Goal: Task Accomplishment & Management: Complete application form

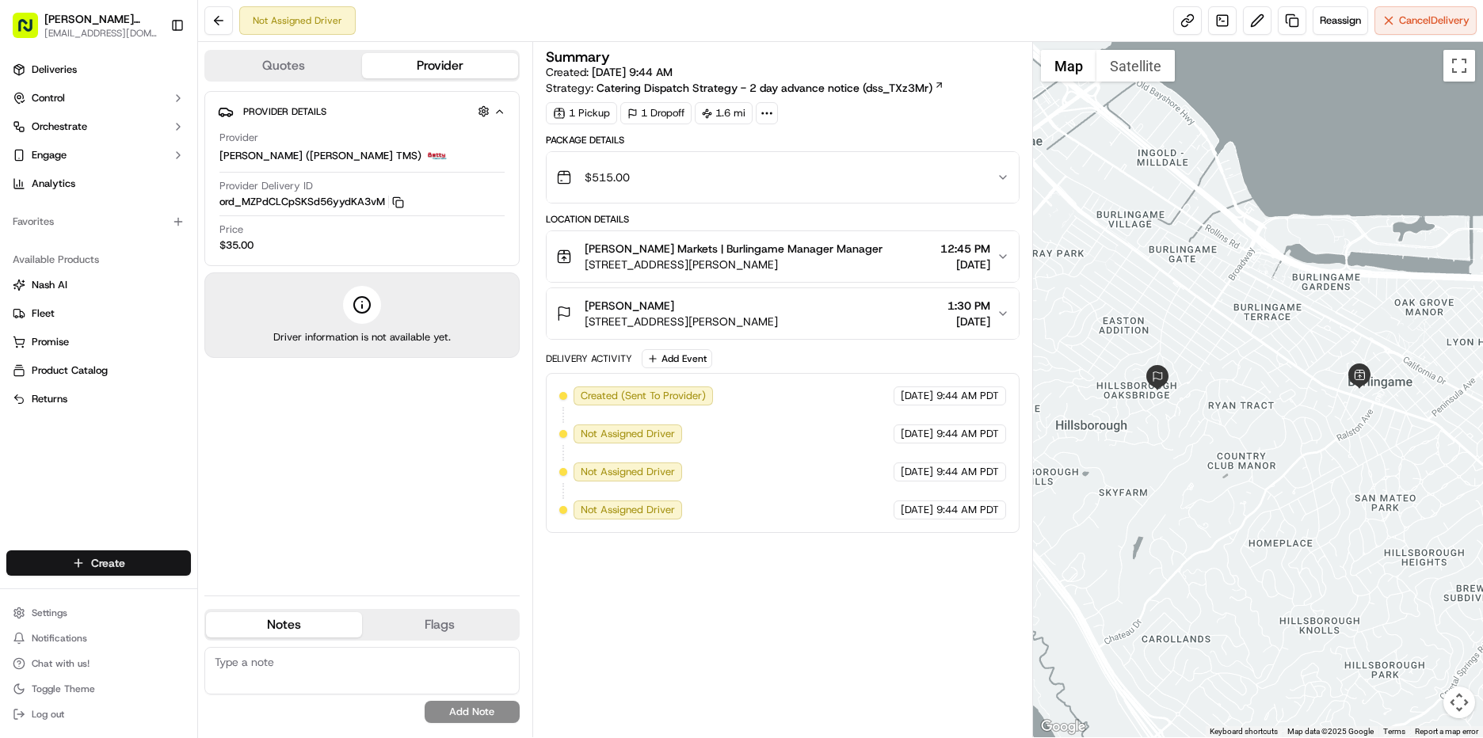
click at [118, 559] on html "[PERSON_NAME] Markets [EMAIL_ADDRESS][DOMAIN_NAME] Toggle Sidebar Deliveries Co…" at bounding box center [741, 369] width 1483 height 738
click at [280, 600] on link "Delivery" at bounding box center [286, 592] width 177 height 29
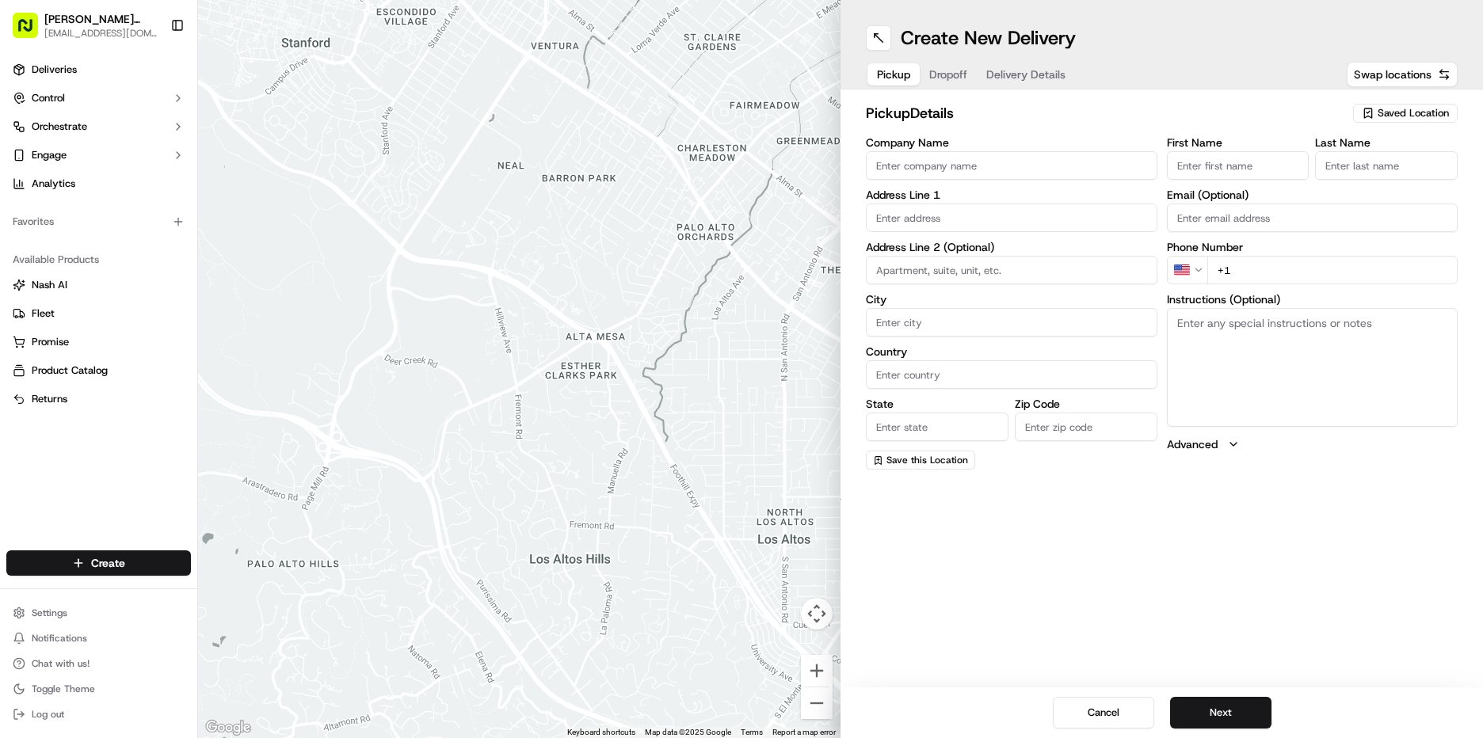
click at [1409, 111] on span "Saved Location" at bounding box center [1412, 113] width 71 height 14
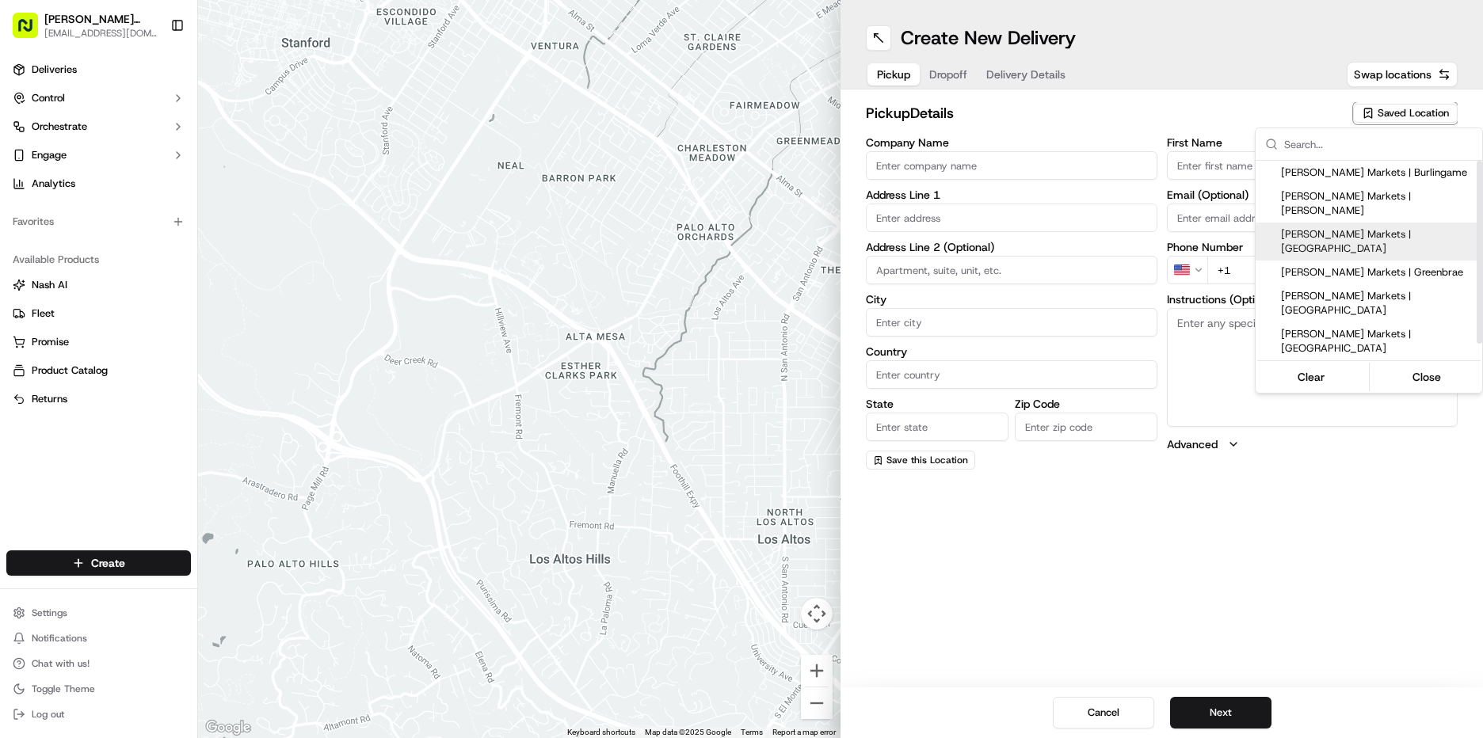
click at [1377, 227] on span "[PERSON_NAME] Markets | [GEOGRAPHIC_DATA]" at bounding box center [1378, 241] width 195 height 29
type input "[PERSON_NAME] Markets | [GEOGRAPHIC_DATA]"
type input "[STREET_ADDRESS][US_STATE]"
type input "[GEOGRAPHIC_DATA]"
type input "US"
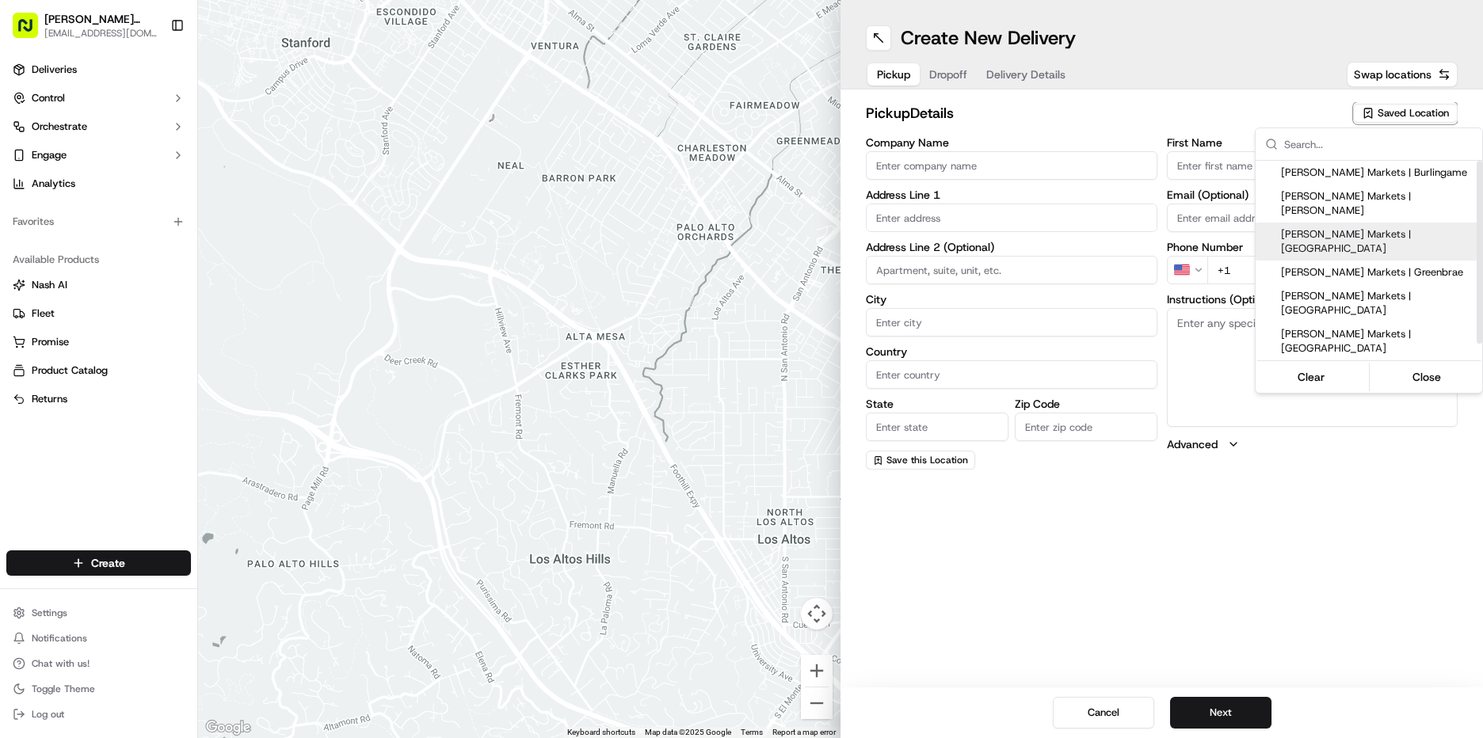
type input "CA"
type input "94115"
type input "Manager"
type input "[EMAIL_ADDRESS][DOMAIN_NAME]"
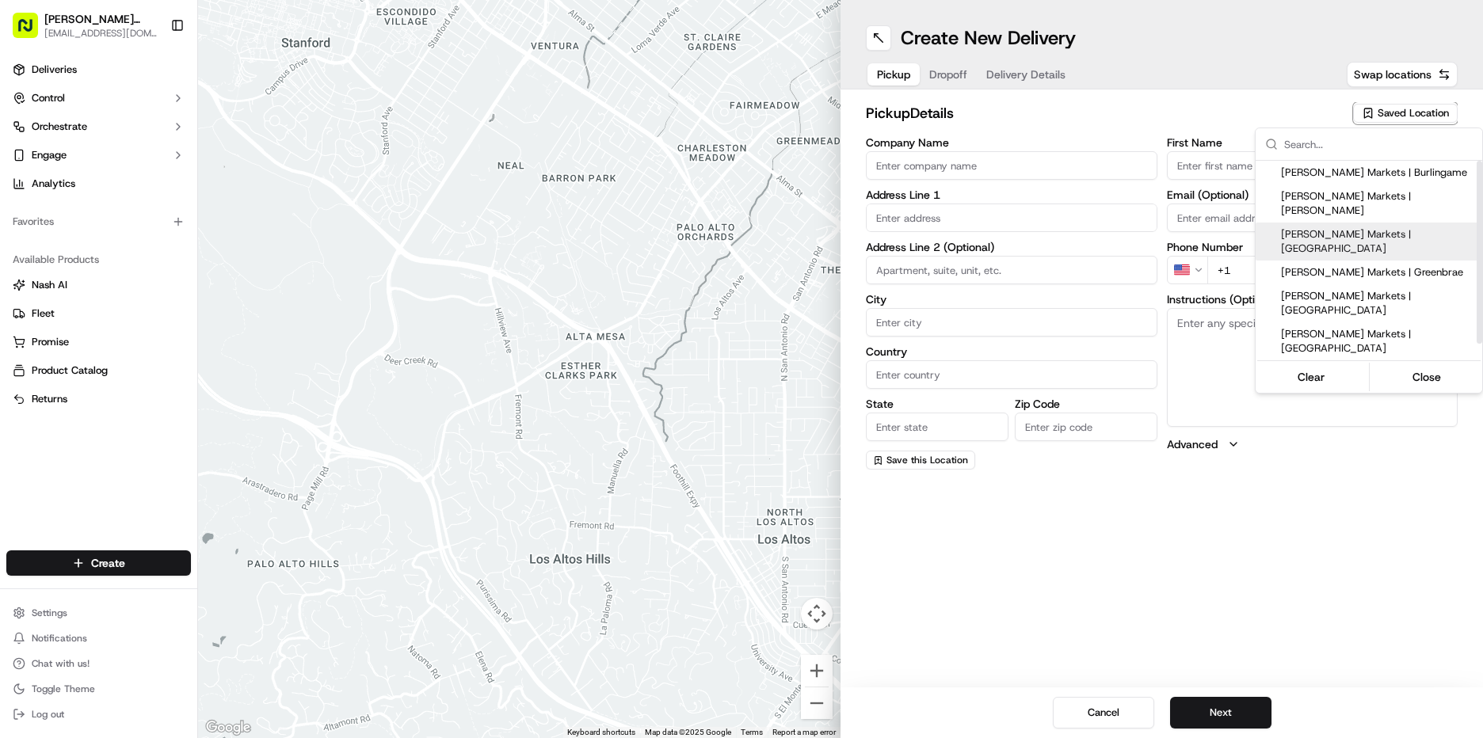
type input "[PHONE_NUMBER]"
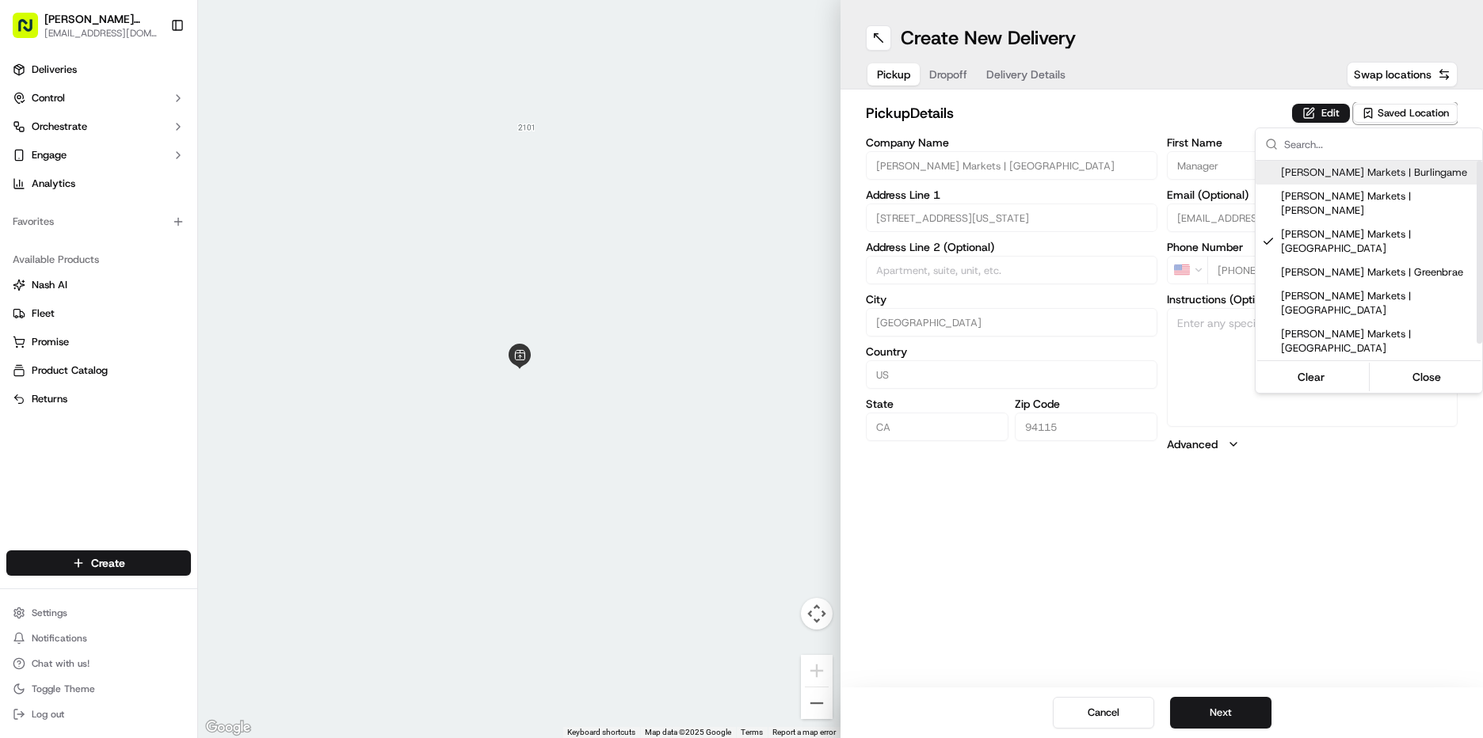
click at [1319, 111] on html "[PERSON_NAME] Markets [EMAIL_ADDRESS][DOMAIN_NAME] Toggle Sidebar Deliveries Co…" at bounding box center [741, 369] width 1483 height 738
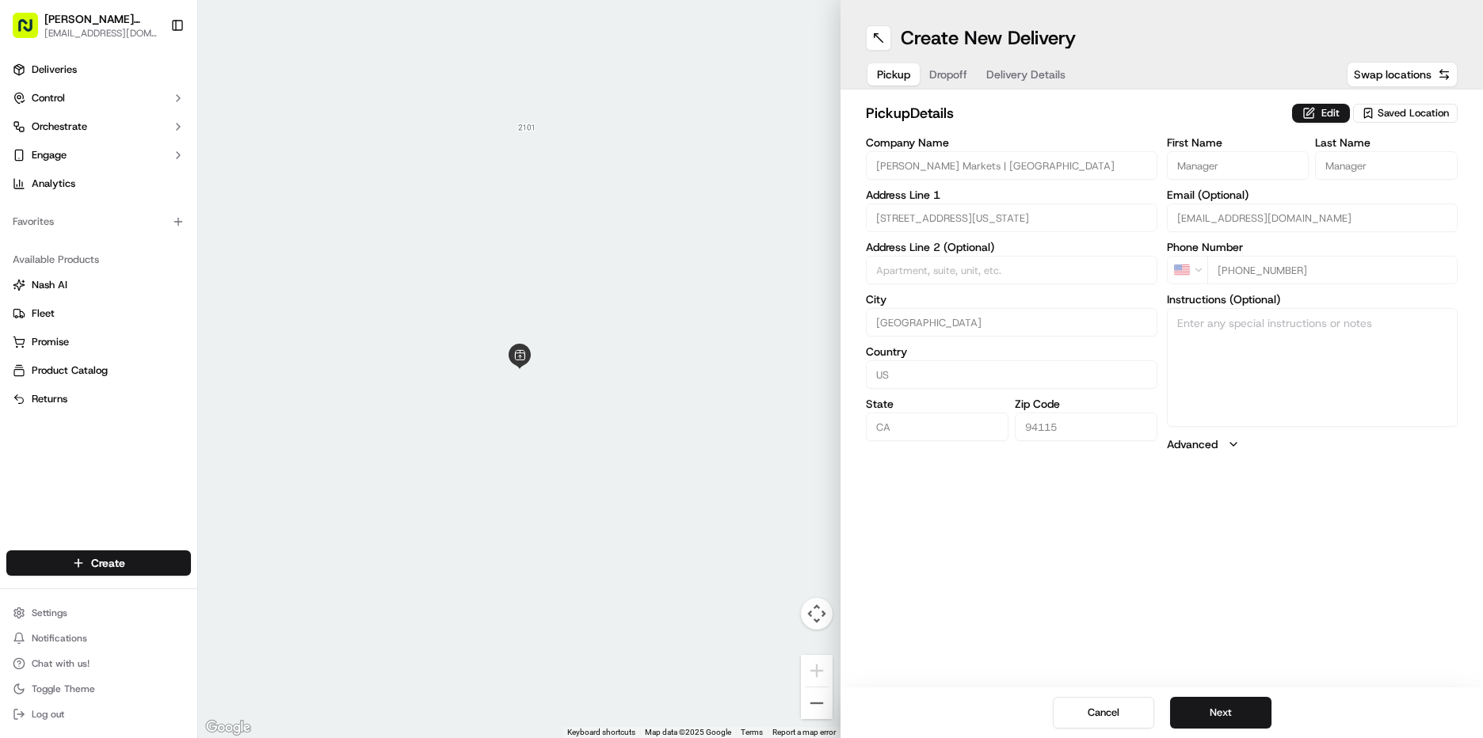
click at [1319, 111] on button "Edit" at bounding box center [1321, 113] width 58 height 19
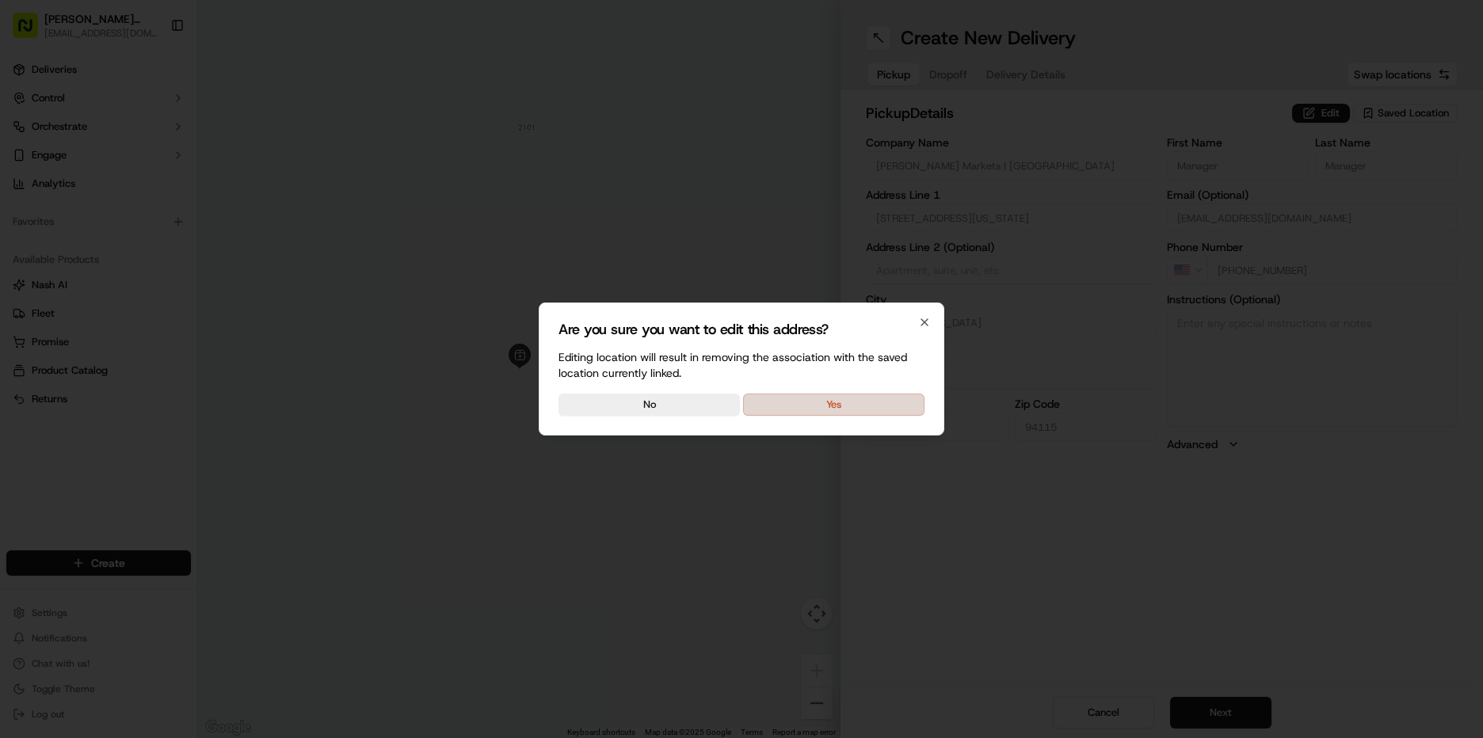
click at [838, 400] on button "Yes" at bounding box center [833, 405] width 181 height 22
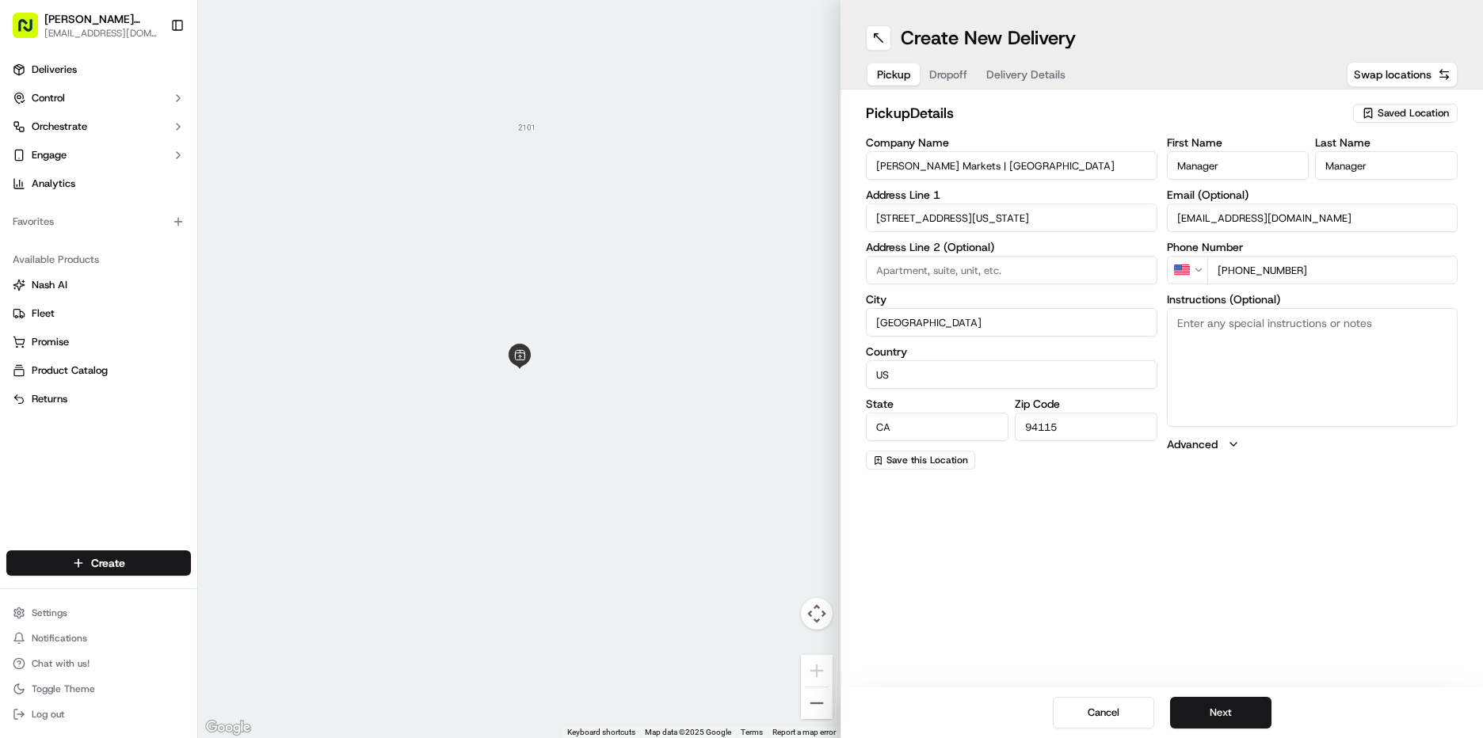
click at [1214, 341] on textarea "Instructions (Optional)" at bounding box center [1312, 367] width 291 height 119
type textarea "go to deli order #564 [PERSON_NAME]"
click at [1220, 722] on button "Next" at bounding box center [1220, 713] width 101 height 32
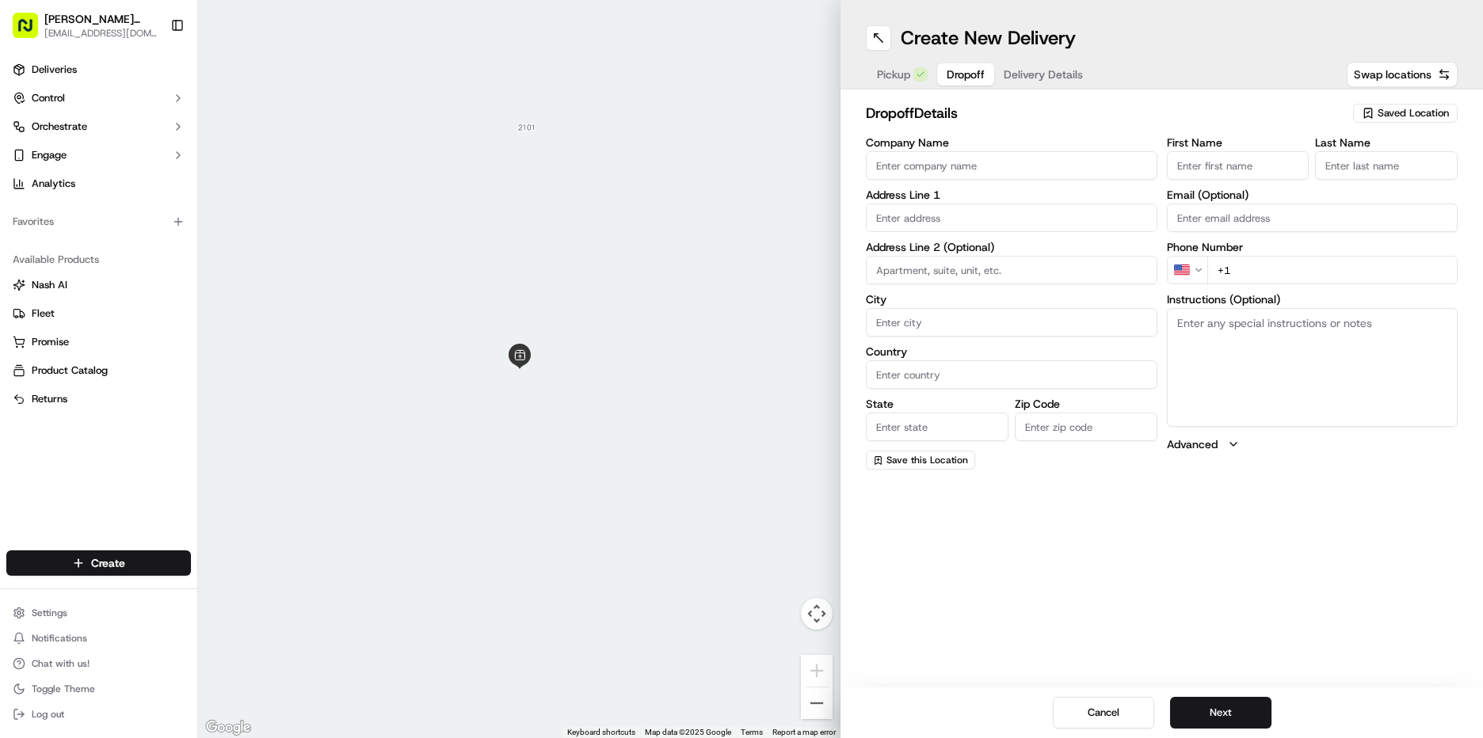
click at [1228, 162] on input "First Name" at bounding box center [1238, 165] width 143 height 29
type input "[PERSON_NAME]"
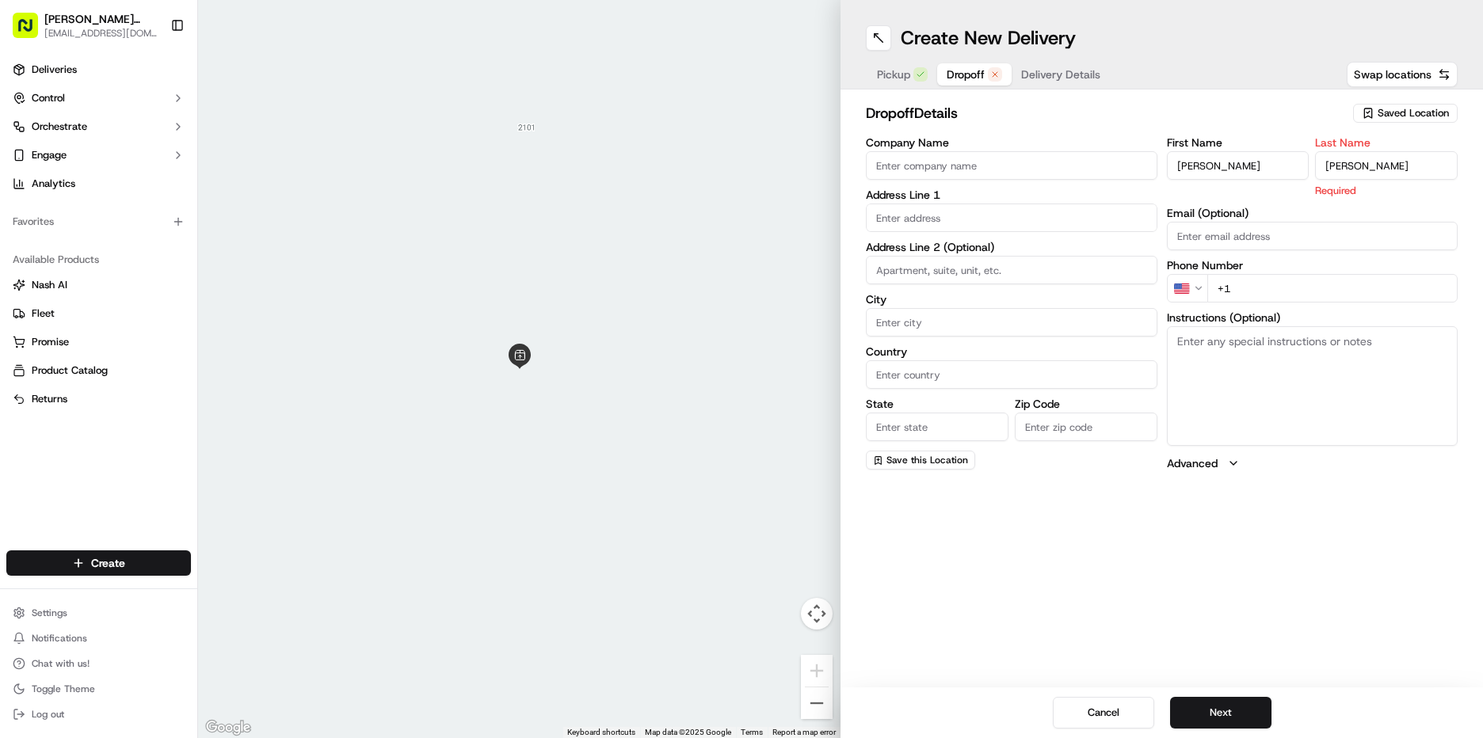
type input "[PERSON_NAME]"
click at [1237, 438] on div "First Name [PERSON_NAME] Last Name [PERSON_NAME] Required Email (Optional) Phon…" at bounding box center [1312, 304] width 291 height 334
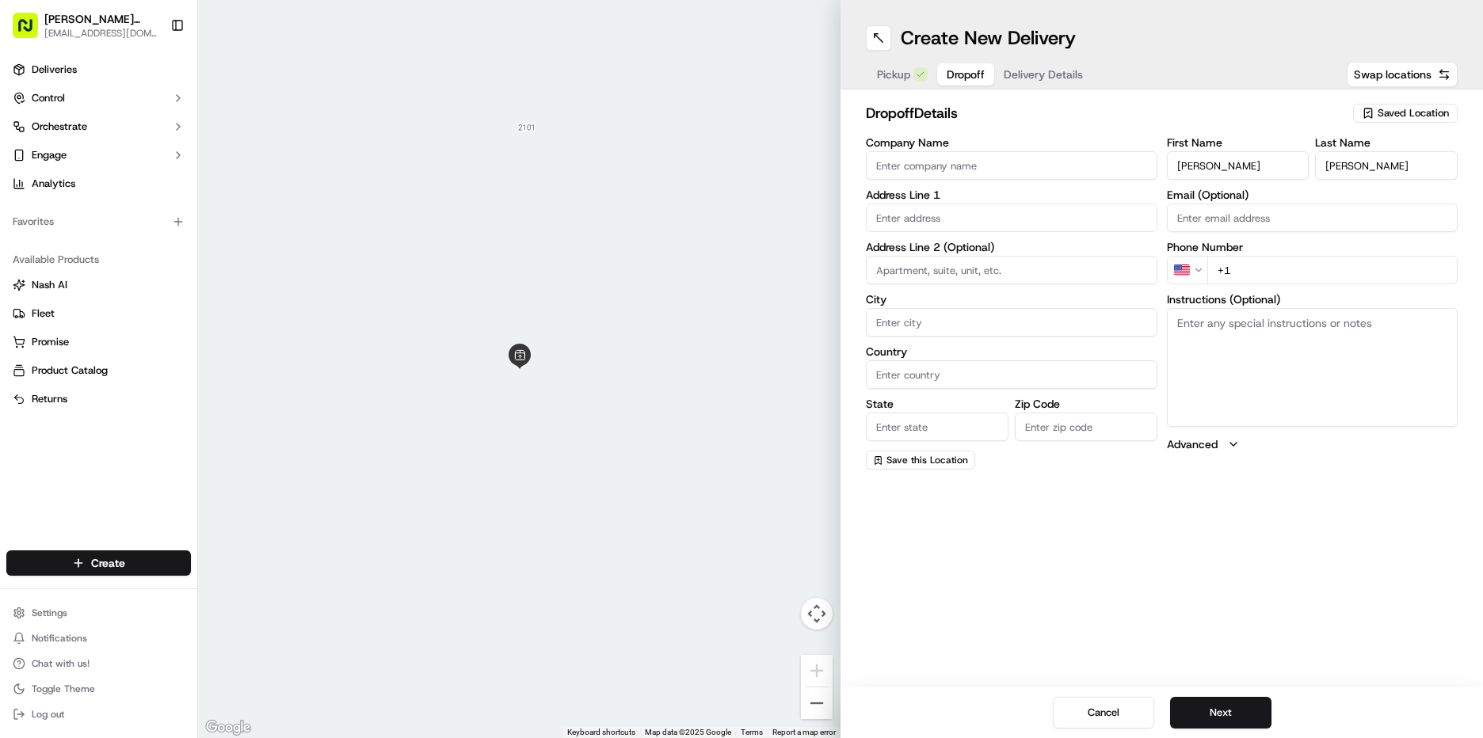
click at [1265, 271] on input "+1" at bounding box center [1332, 270] width 251 height 29
type input "[PHONE_NUMBER]"
click at [1264, 358] on textarea "Instructions (Optional)" at bounding box center [1312, 367] width 291 height 119
type textarea "call when arrive"
click at [946, 220] on input "text" at bounding box center [1011, 218] width 291 height 29
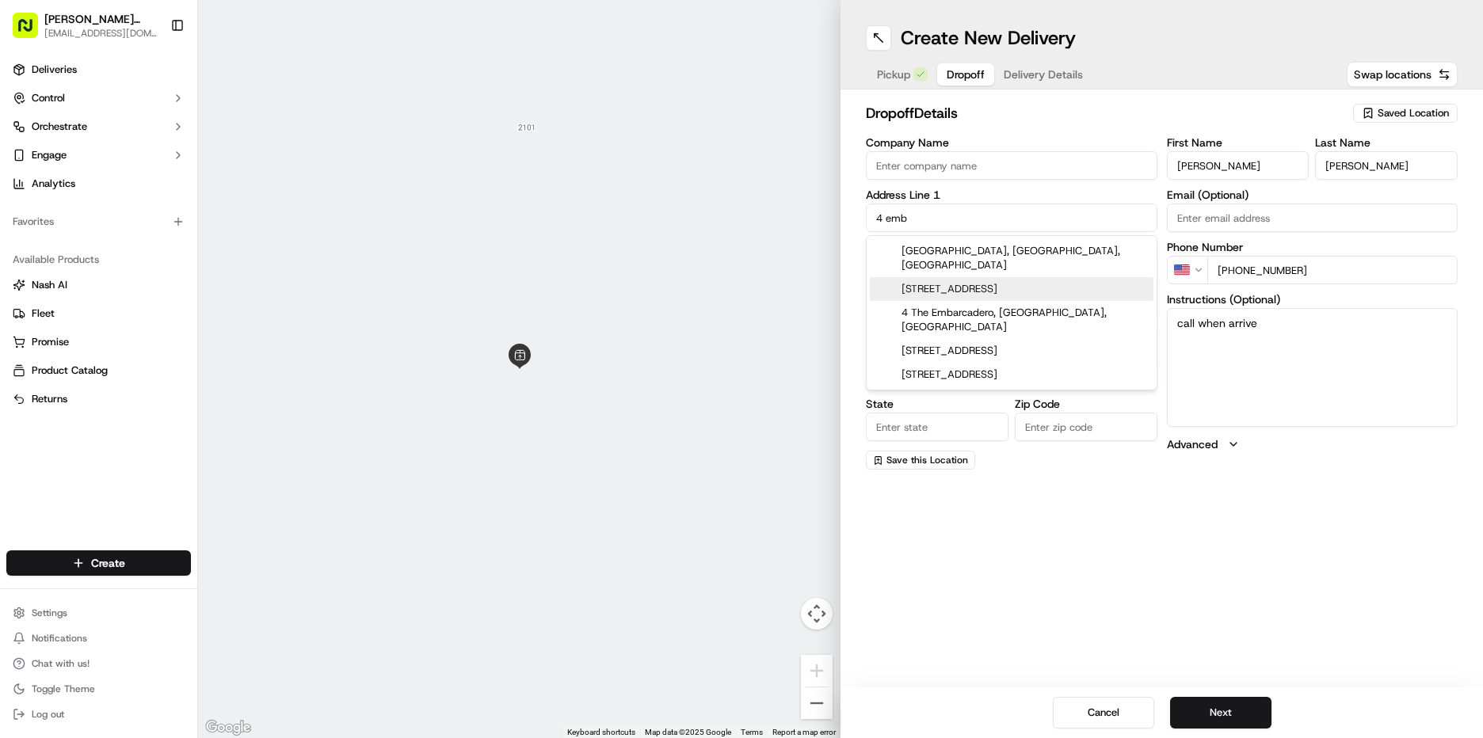
click at [948, 277] on div "[STREET_ADDRESS]" at bounding box center [1012, 289] width 284 height 24
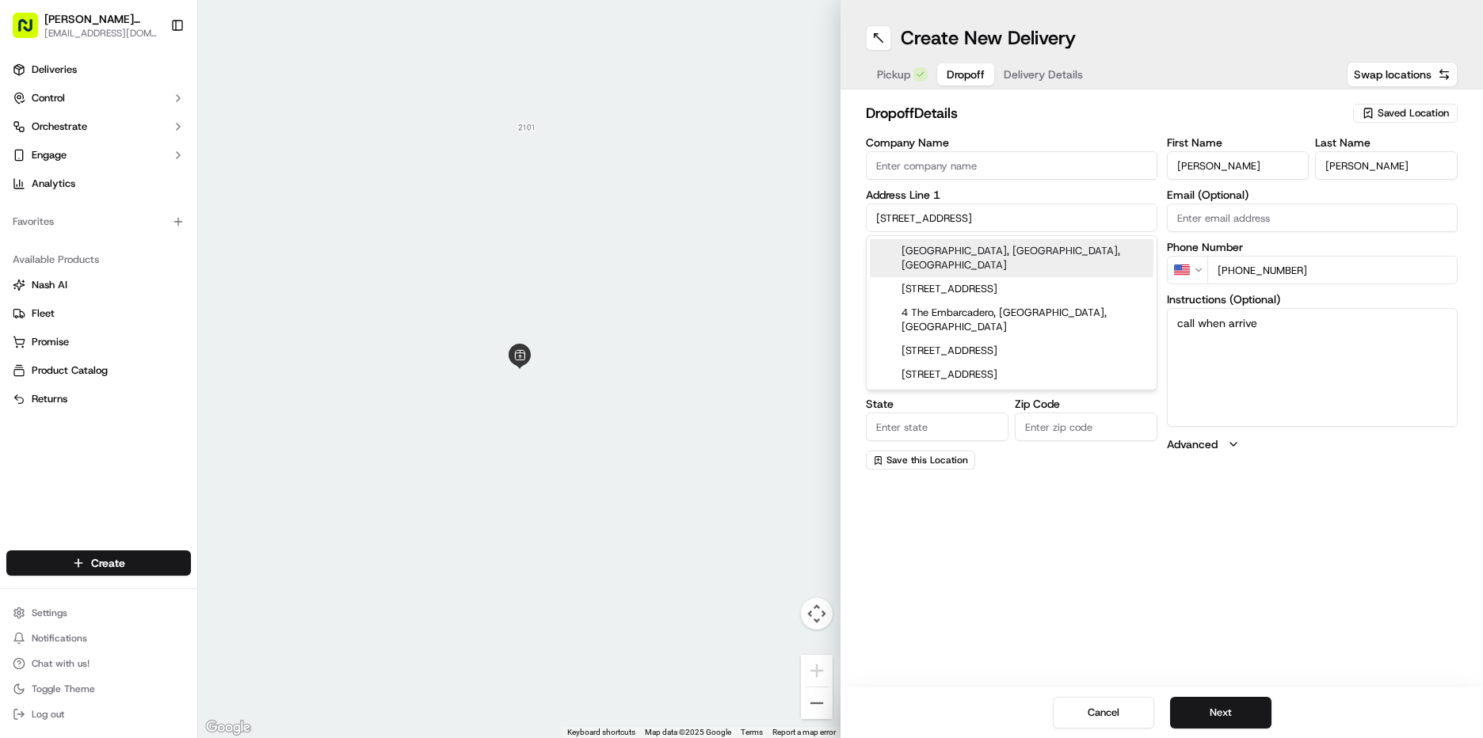
type input "[STREET_ADDRESS]"
type input "[GEOGRAPHIC_DATA]"
type input "CA"
type input "94111"
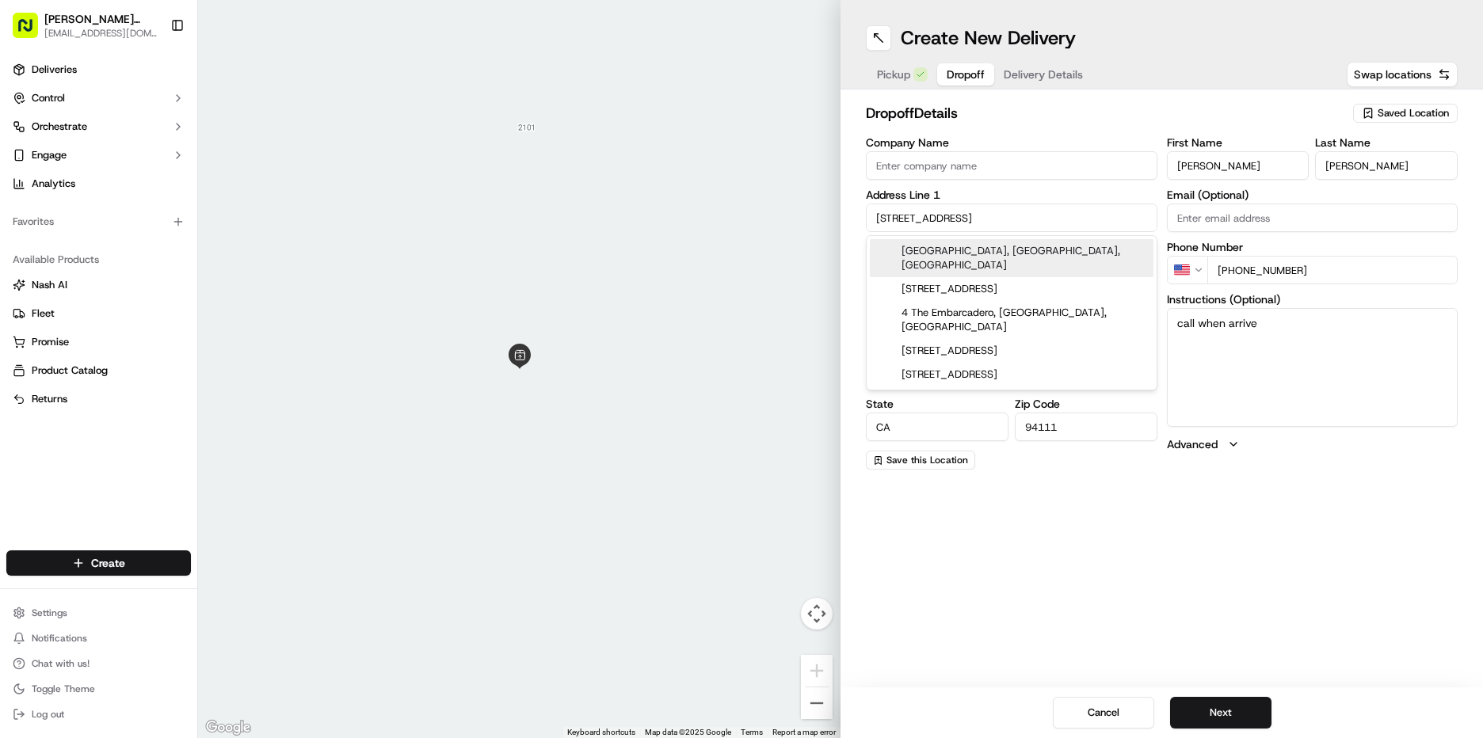
type input "4 [GEOGRAPHIC_DATA]"
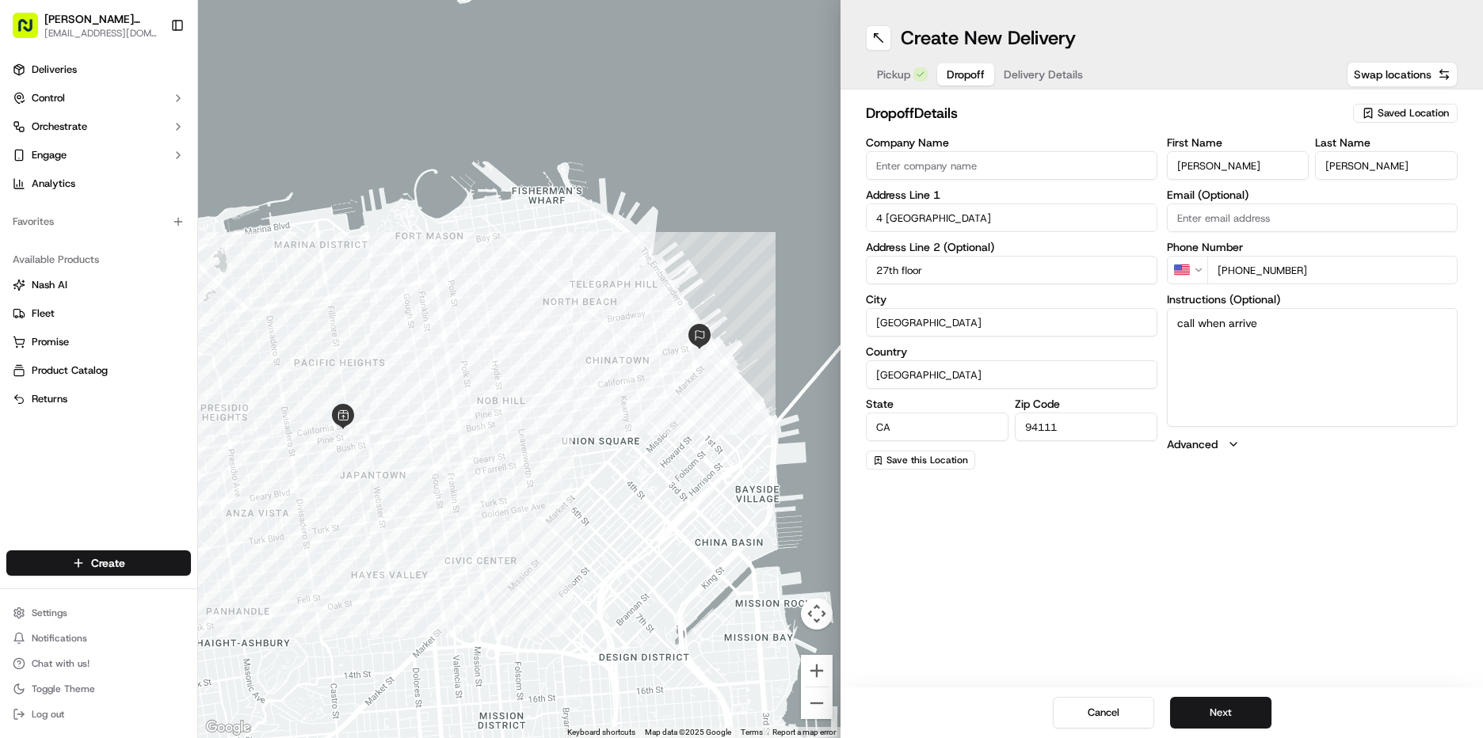
type input "27th floor"
click at [1268, 327] on textarea "call when arrive" at bounding box center [1312, 367] width 291 height 119
paste textarea "Faegre Drinker [PERSON_NAME] & [PERSON_NAME] LLP"
type textarea "call when arrive; company Faegre Drinker [PERSON_NAME] & [PERSON_NAME] LLP; con…"
click at [1239, 710] on button "Next" at bounding box center [1220, 713] width 101 height 32
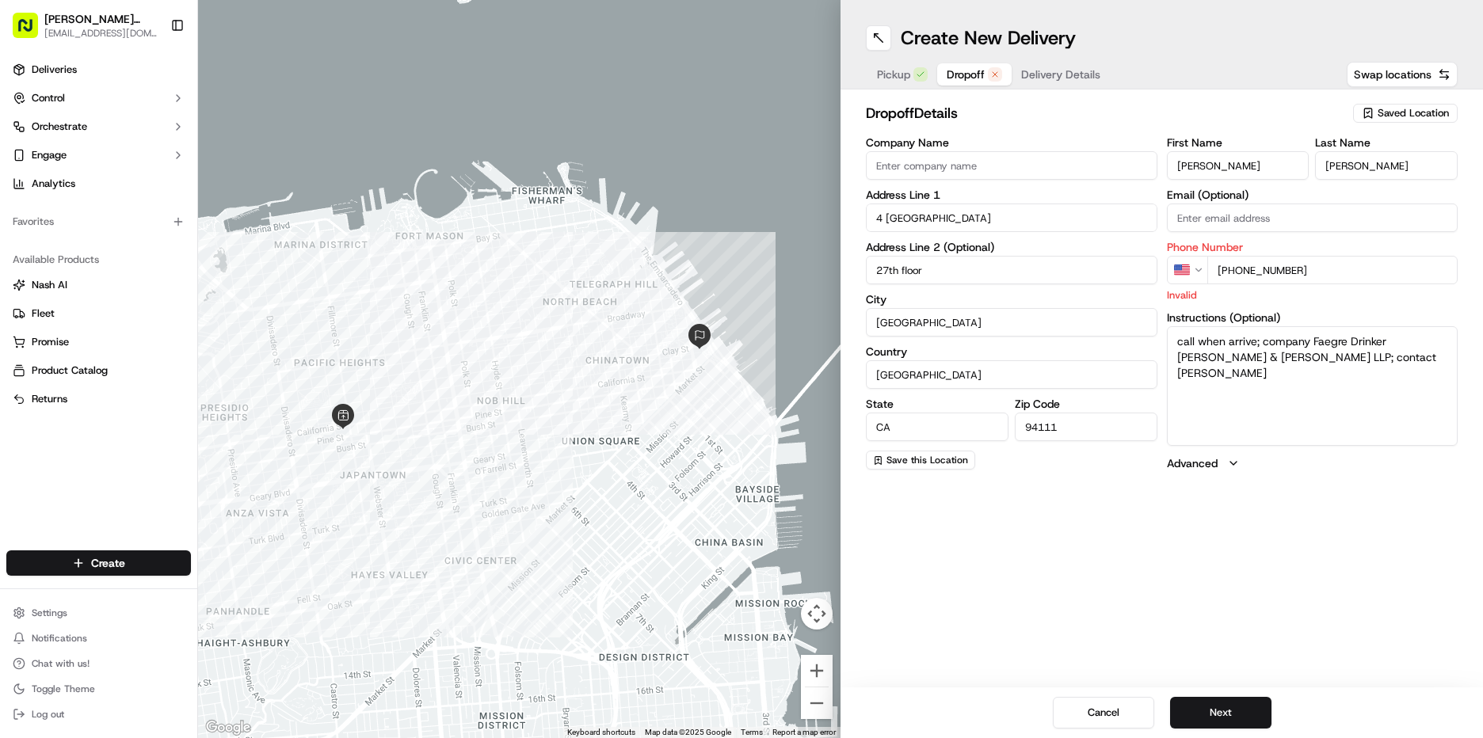
click at [1322, 271] on input "[PHONE_NUMBER]" at bounding box center [1332, 270] width 251 height 29
click at [1285, 271] on input "[PHONE_NUMBER]" at bounding box center [1332, 270] width 251 height 29
type input "[PHONE_NUMBER]"
click at [1350, 354] on textarea "call when arrive; company Faegre Drinker [PERSON_NAME] & [PERSON_NAME] LLP; con…" at bounding box center [1312, 385] width 291 height 119
click at [1228, 716] on button "Next" at bounding box center [1220, 713] width 101 height 32
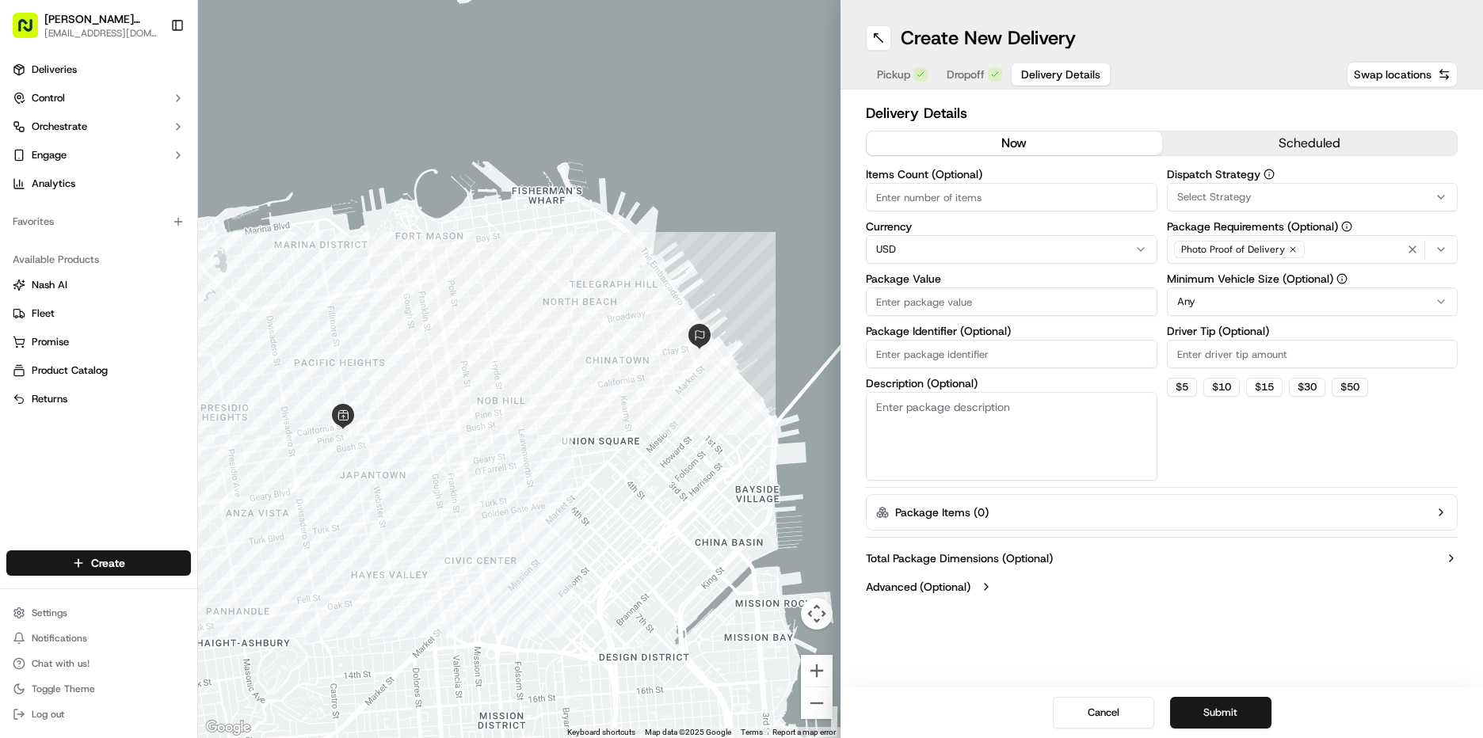
click at [1266, 144] on button "scheduled" at bounding box center [1309, 143] width 295 height 24
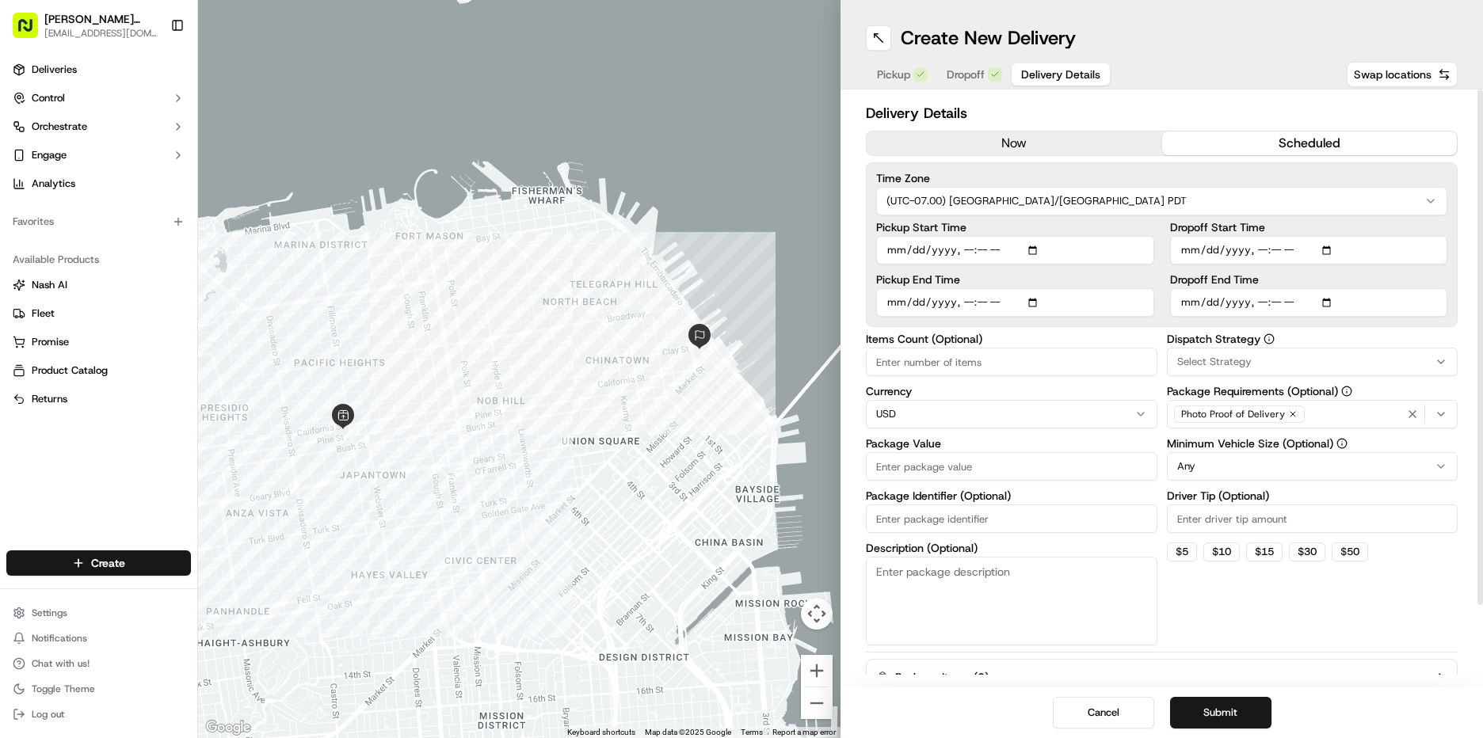
click at [900, 251] on input "Pickup Start Time" at bounding box center [1015, 250] width 278 height 29
click at [965, 248] on input "Pickup Start Time" at bounding box center [1015, 250] width 278 height 29
type input "[DATE]T13:30"
click at [893, 307] on input "Pickup End Time" at bounding box center [1015, 302] width 278 height 29
click at [961, 301] on input "Pickup End Time" at bounding box center [1015, 302] width 278 height 29
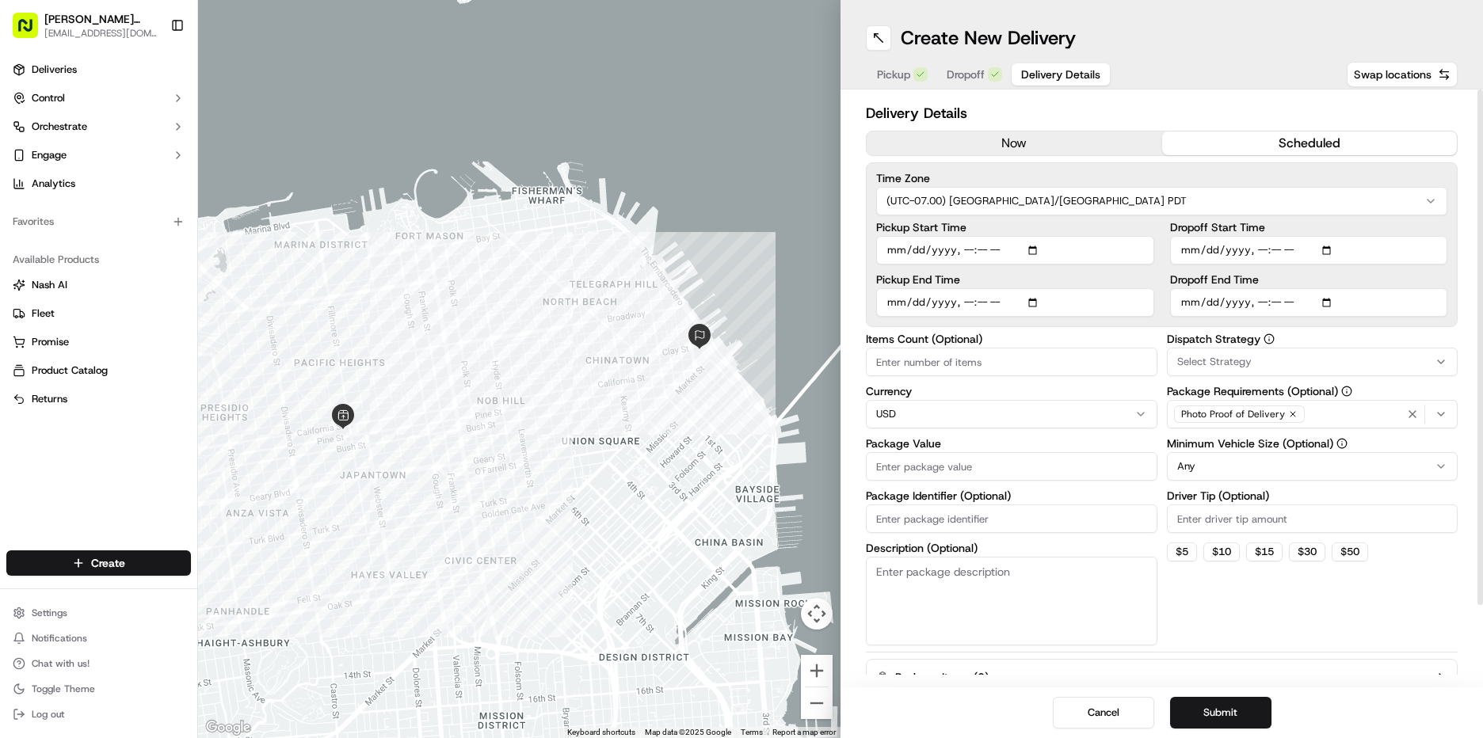
type input "[DATE]T14:00"
click at [1182, 249] on input "Dropoff Start Time" at bounding box center [1309, 250] width 278 height 29
click at [985, 251] on input "Pickup Start Time" at bounding box center [1015, 250] width 278 height 29
type input "[DATE]T13:40"
click at [981, 306] on input "Pickup End Time" at bounding box center [1015, 302] width 278 height 29
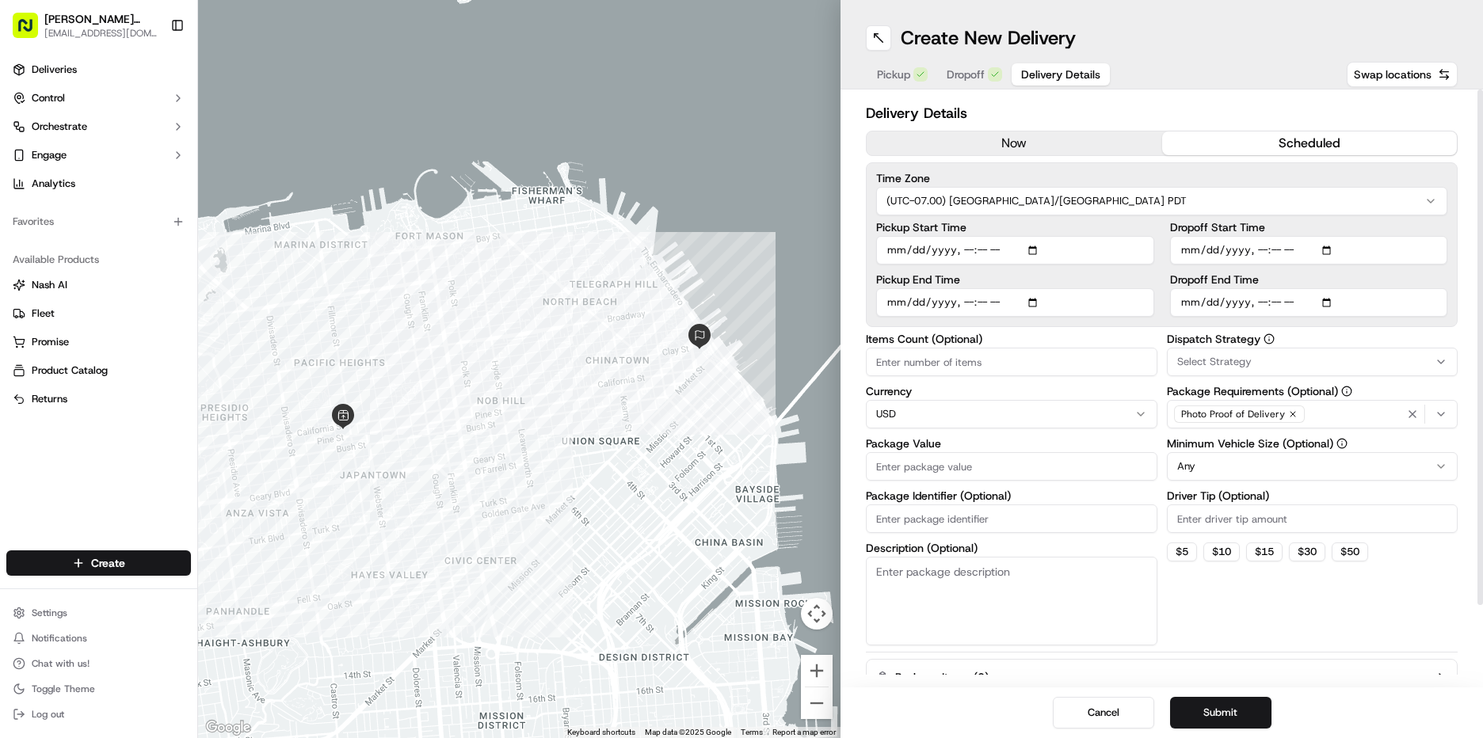
type input "[DATE]T14:10"
click at [1187, 247] on input "Dropoff Start Time" at bounding box center [1309, 250] width 278 height 29
click at [1260, 251] on input "Dropoff Start Time" at bounding box center [1309, 250] width 278 height 29
type input "[DATE]T14:00"
click at [1194, 304] on input "Dropoff End Time" at bounding box center [1309, 302] width 278 height 29
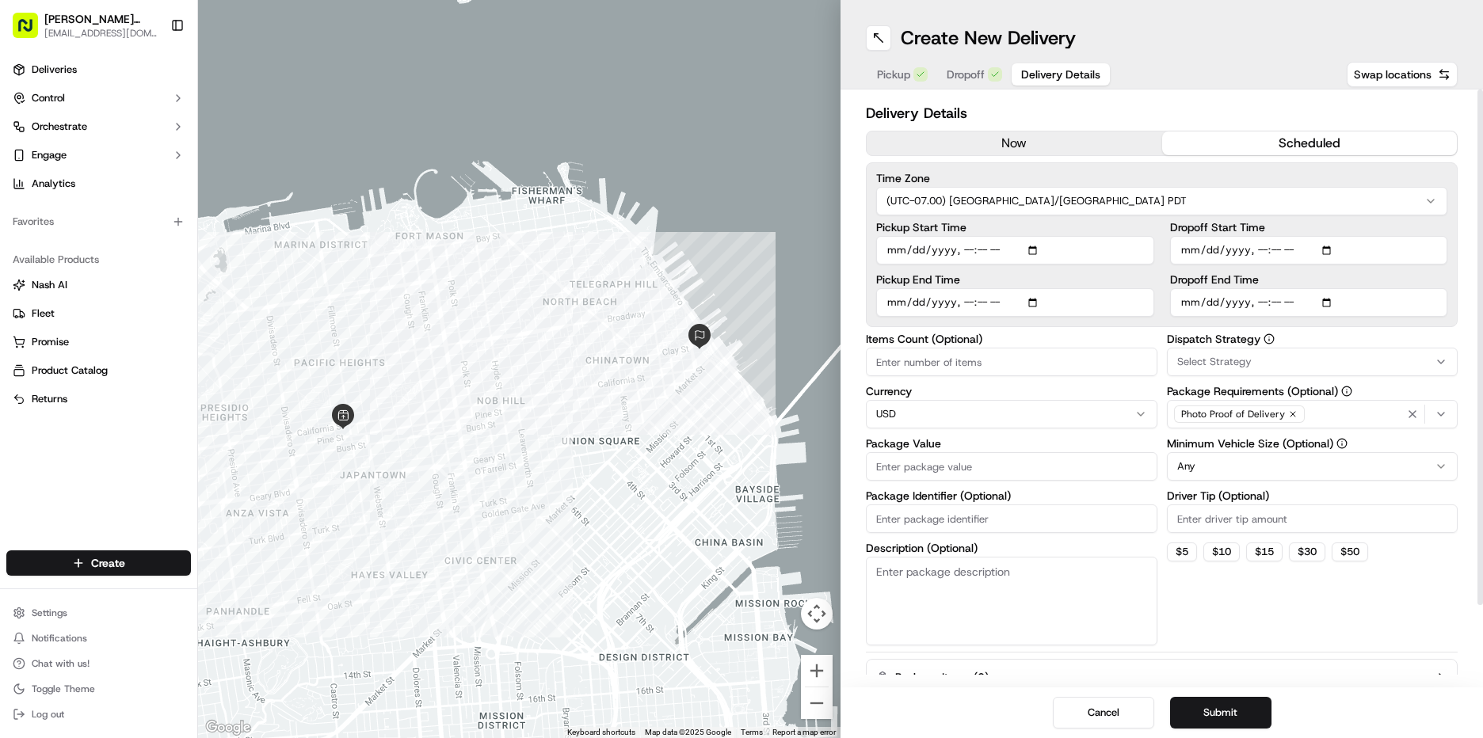
click at [1257, 303] on input "Dropoff End Time" at bounding box center [1309, 302] width 278 height 29
type input "[DATE]T14:30"
click at [1233, 371] on button "Select Strategy" at bounding box center [1312, 362] width 291 height 29
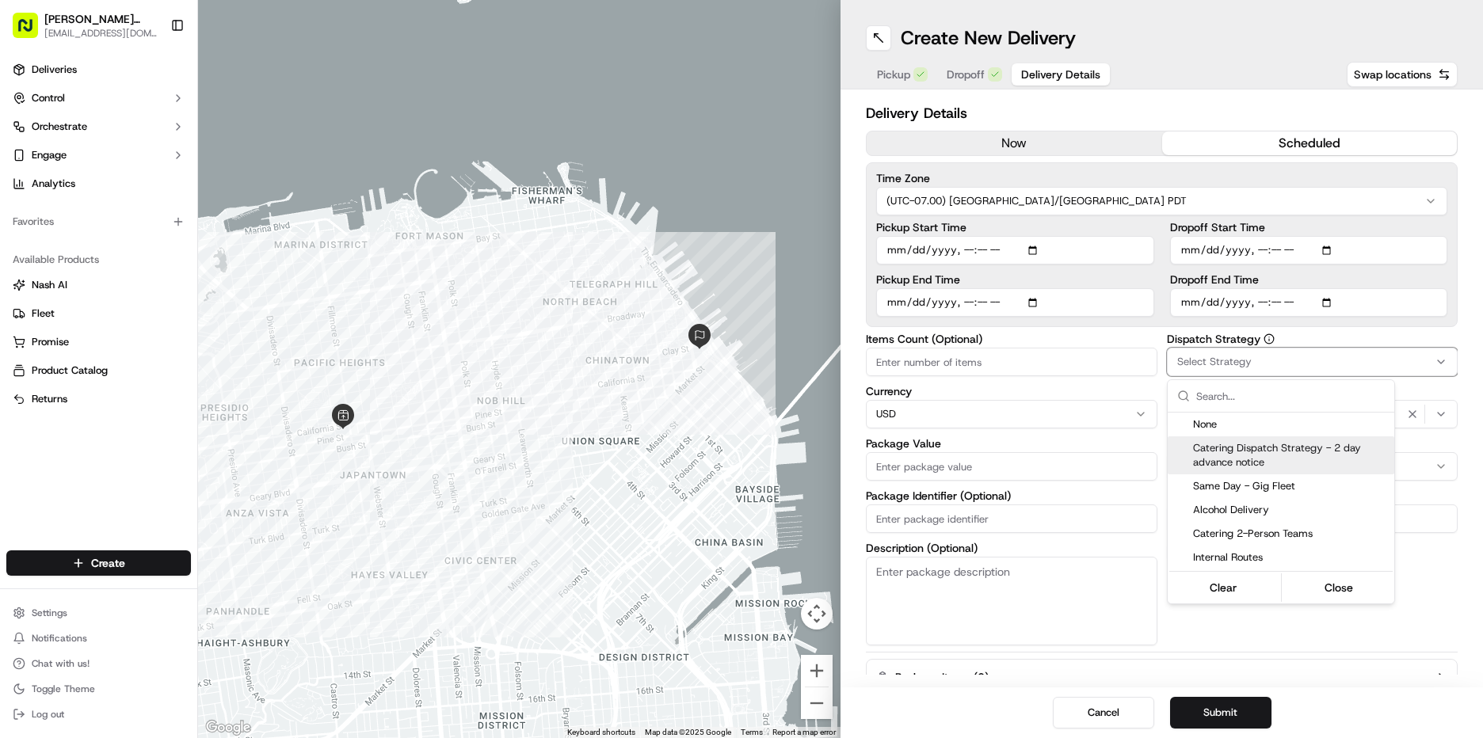
click at [1222, 451] on span "Catering Dispatch Strategy - 2 day advance notice" at bounding box center [1290, 455] width 195 height 29
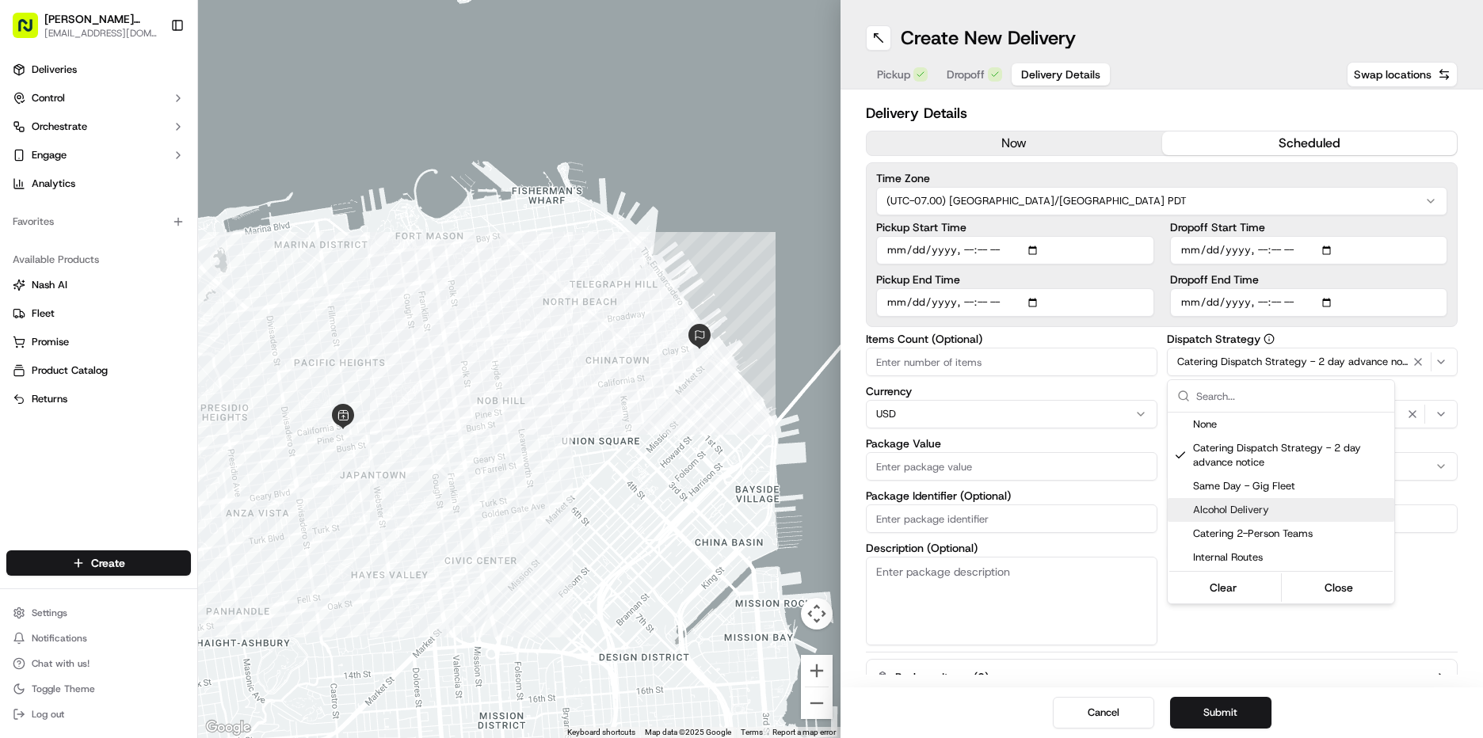
click at [1431, 569] on html "[PERSON_NAME] Markets [EMAIL_ADDRESS][DOMAIN_NAME] Toggle Sidebar Deliveries Co…" at bounding box center [741, 369] width 1483 height 738
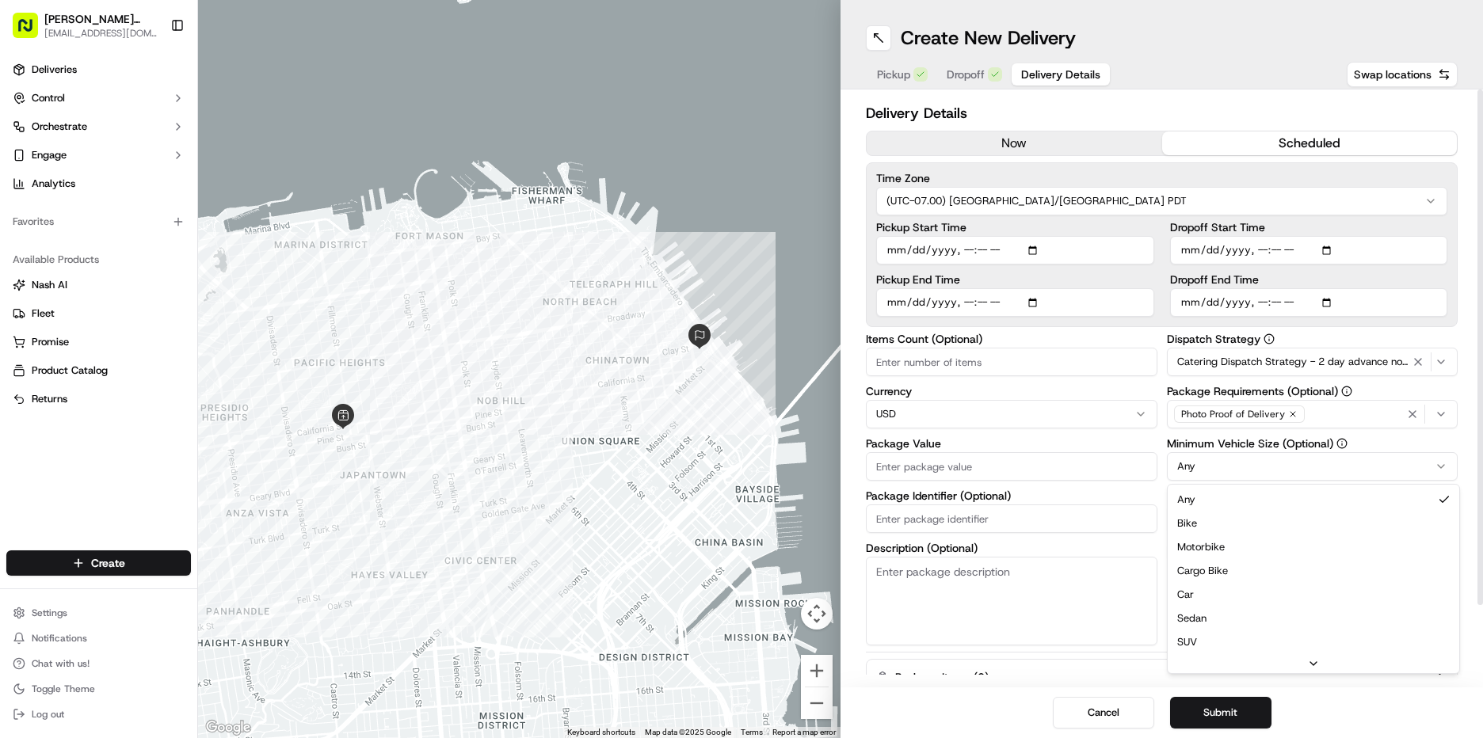
click at [1223, 479] on html "[PERSON_NAME] Markets [EMAIL_ADDRESS][DOMAIN_NAME] Toggle Sidebar Deliveries Co…" at bounding box center [741, 369] width 1483 height 738
click at [1251, 513] on input "Driver Tip (Optional)" at bounding box center [1312, 518] width 291 height 29
click at [930, 468] on input "Package Value" at bounding box center [1011, 466] width 291 height 29
type input "150"
click at [1236, 592] on div "Dispatch Strategy Catering Dispatch Strategy - 2 day advance notice Package Req…" at bounding box center [1312, 489] width 291 height 312
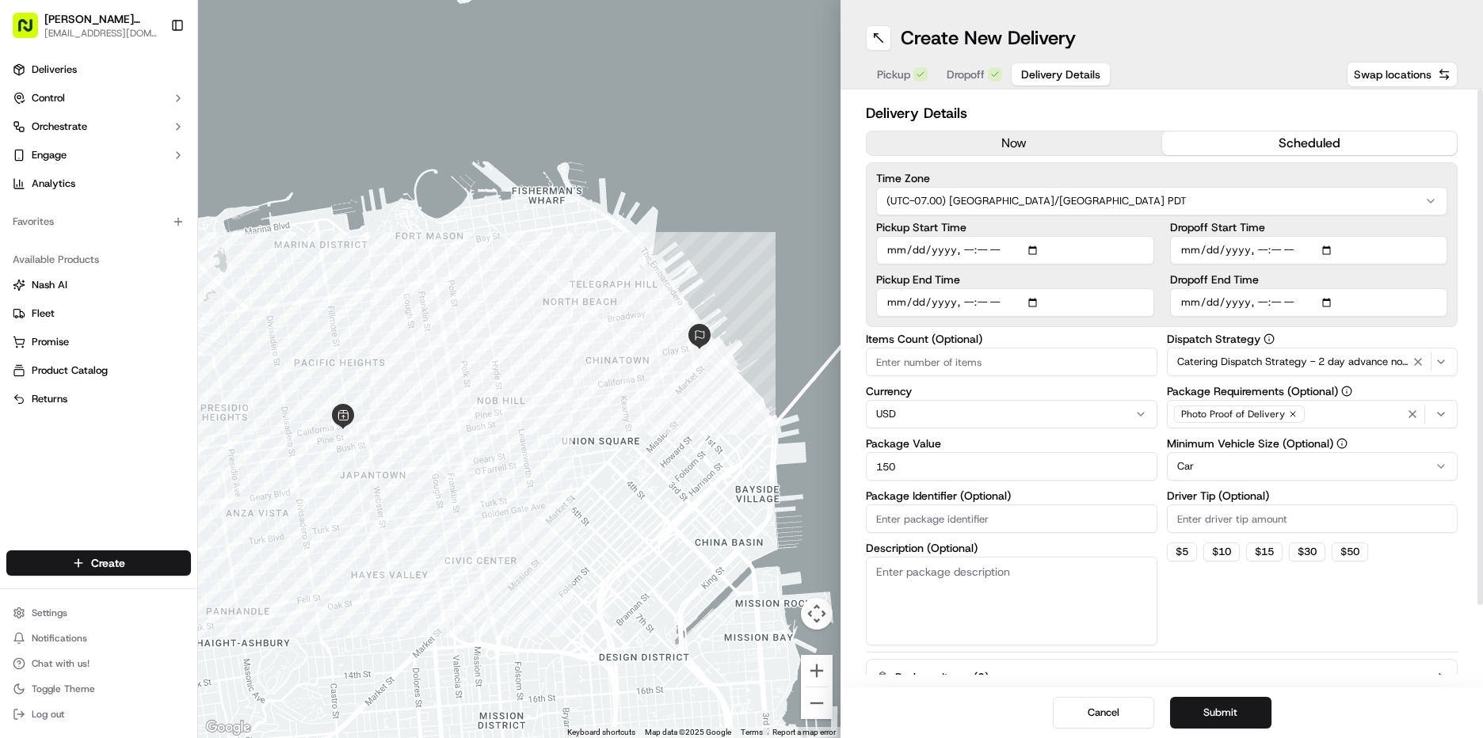
click at [1309, 517] on input "Driver Tip (Optional)" at bounding box center [1312, 518] width 291 height 29
click at [1207, 713] on button "Submit" at bounding box center [1220, 713] width 101 height 32
